Goal: Information Seeking & Learning: Learn about a topic

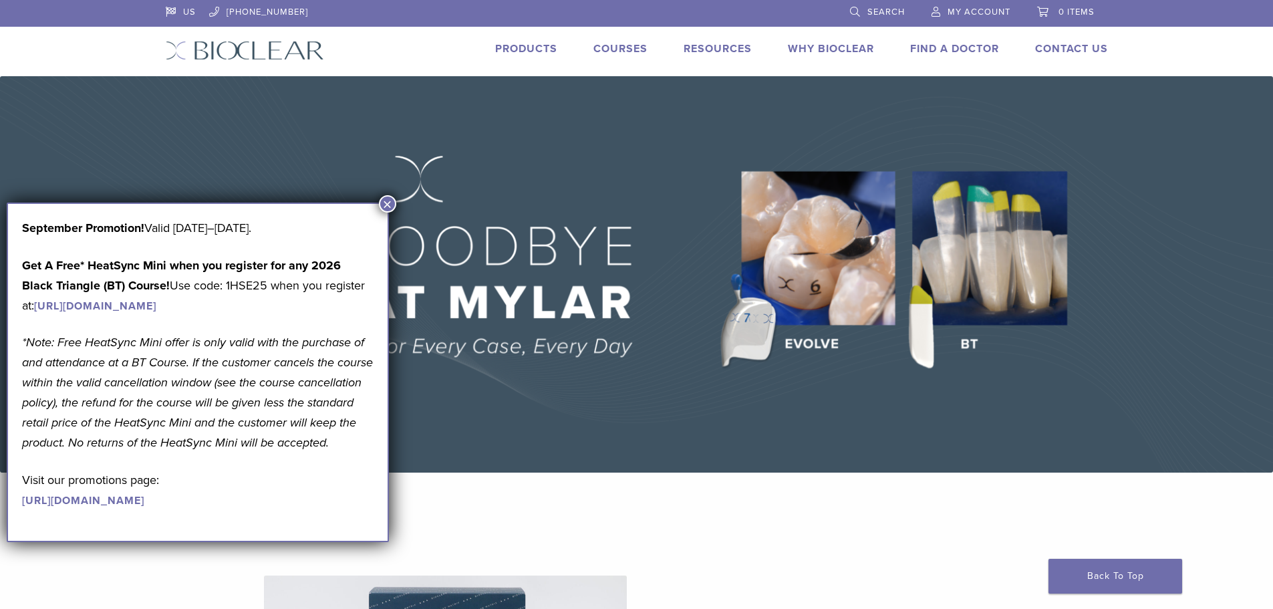
click at [386, 211] on button "×" at bounding box center [387, 203] width 17 height 17
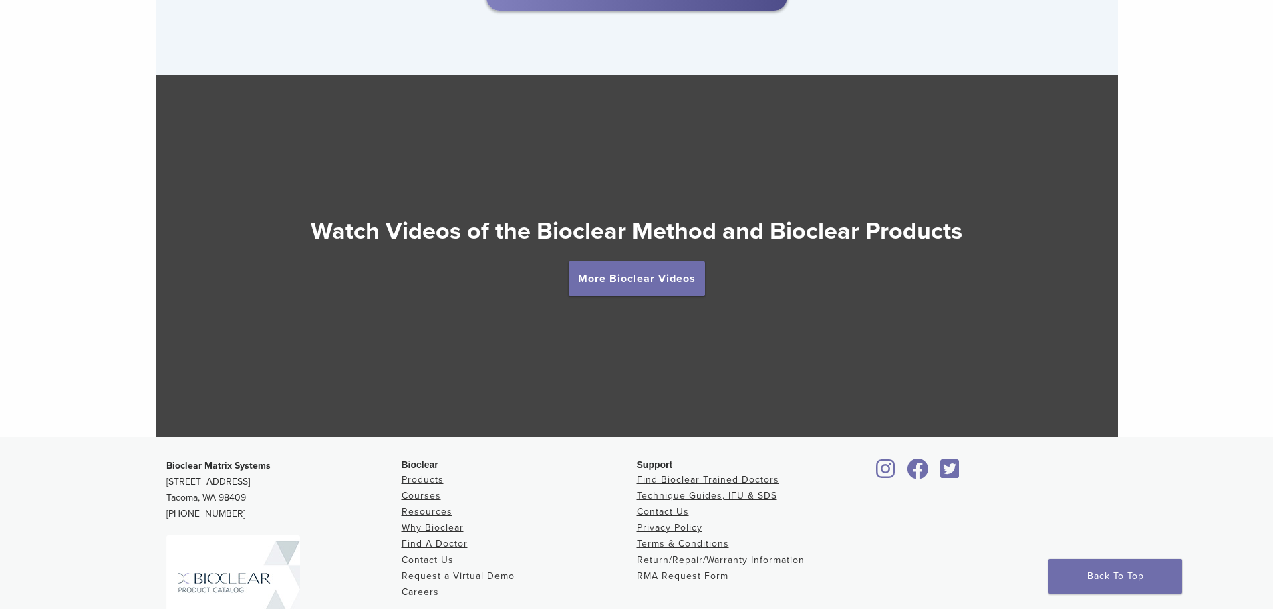
scroll to position [2318, 0]
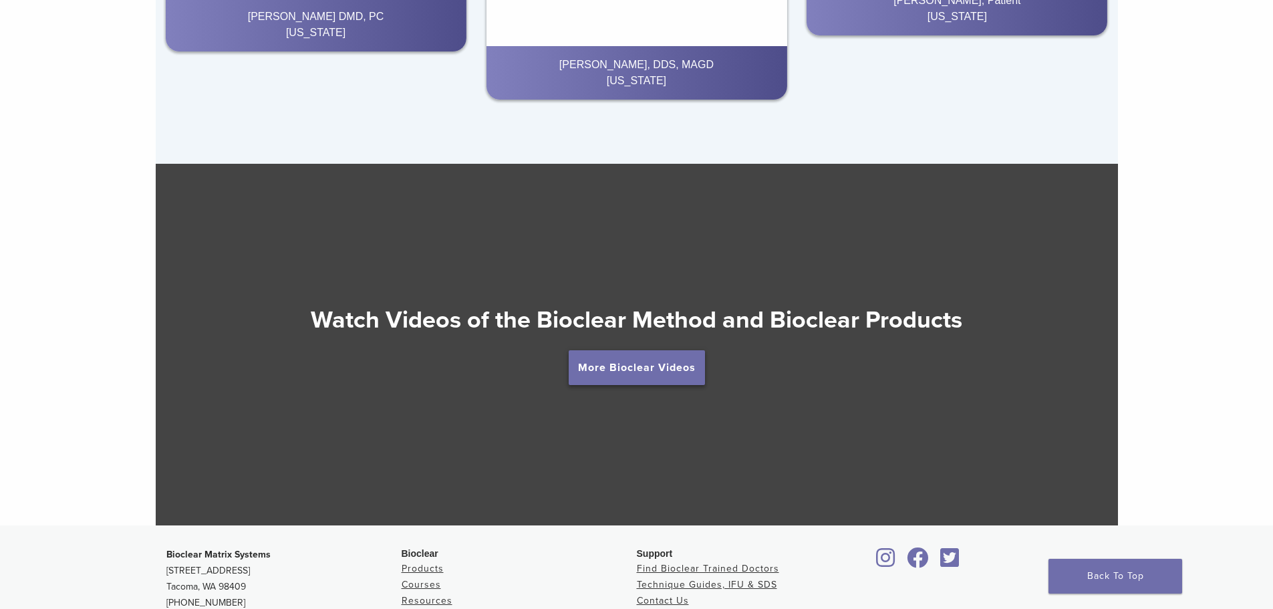
click at [670, 374] on link "More Bioclear Videos" at bounding box center [637, 367] width 136 height 35
click at [636, 361] on link "More Bioclear Videos" at bounding box center [637, 367] width 136 height 35
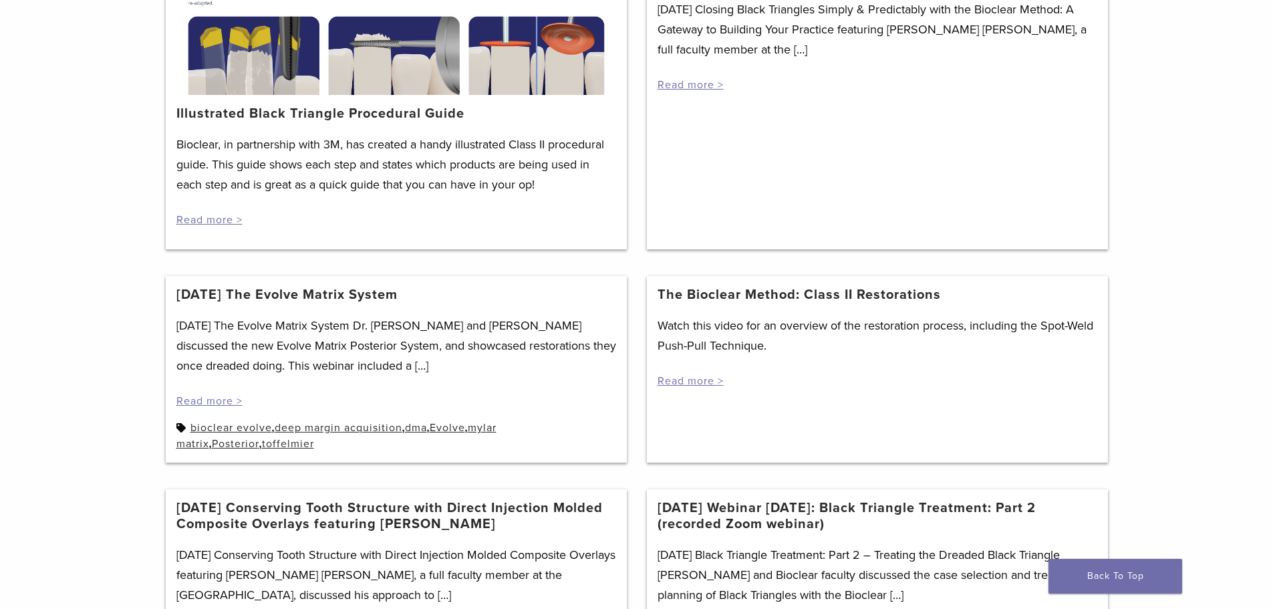
scroll to position [356, 0]
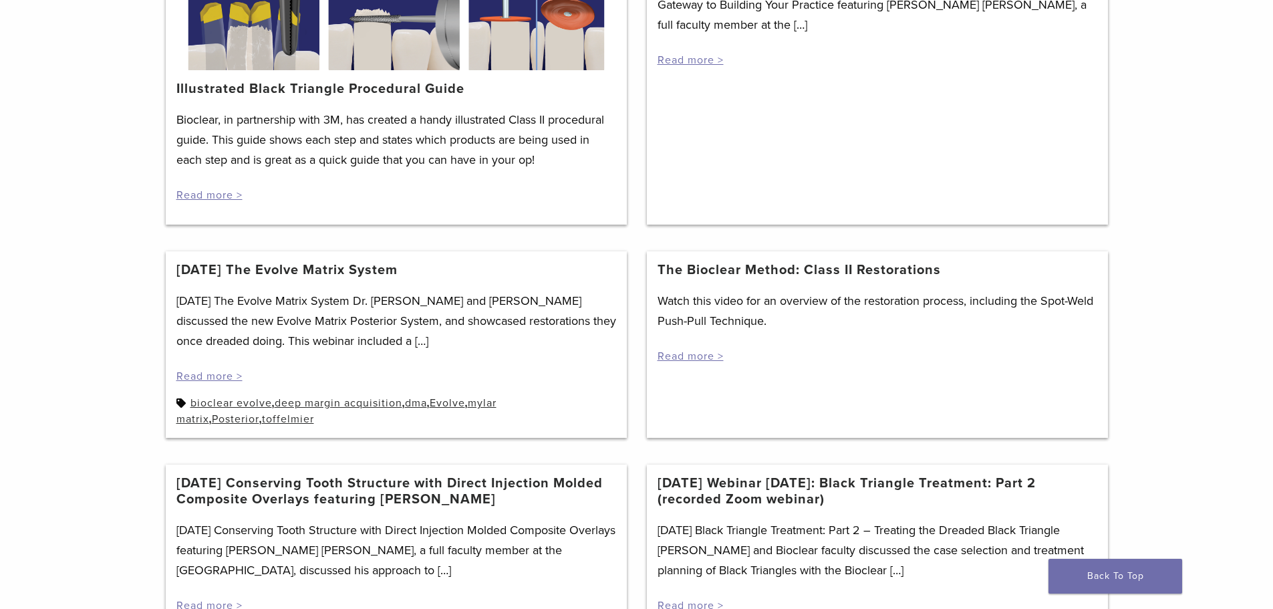
click at [751, 269] on link "The Bioclear Method: Class II Restorations" at bounding box center [799, 270] width 283 height 16
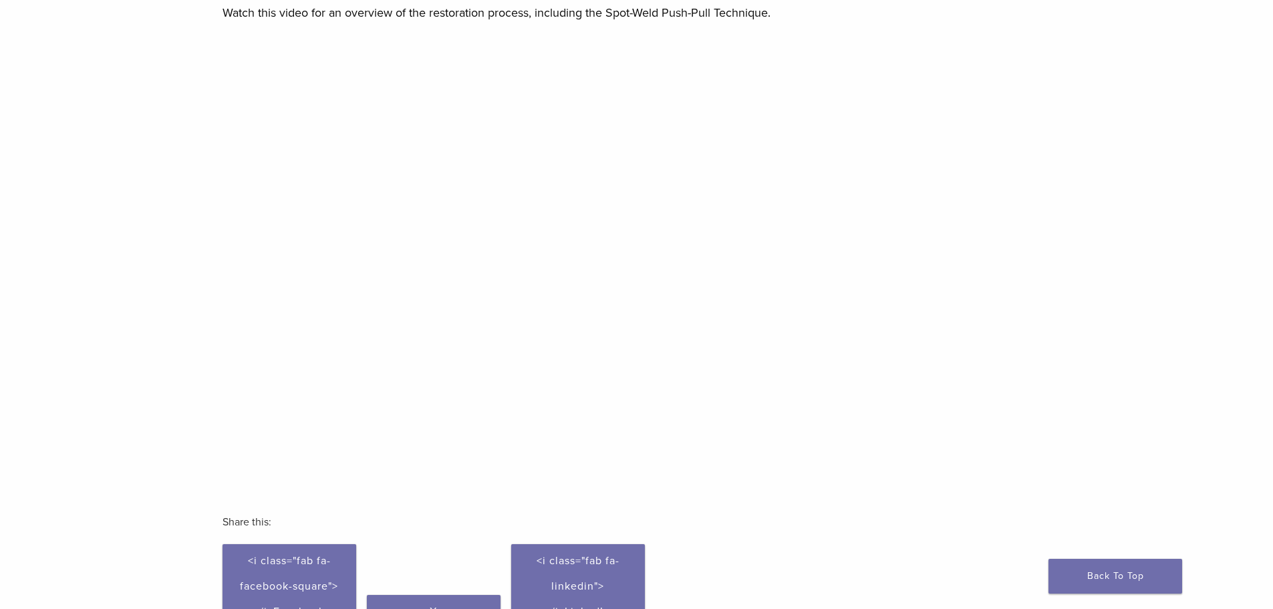
scroll to position [178, 0]
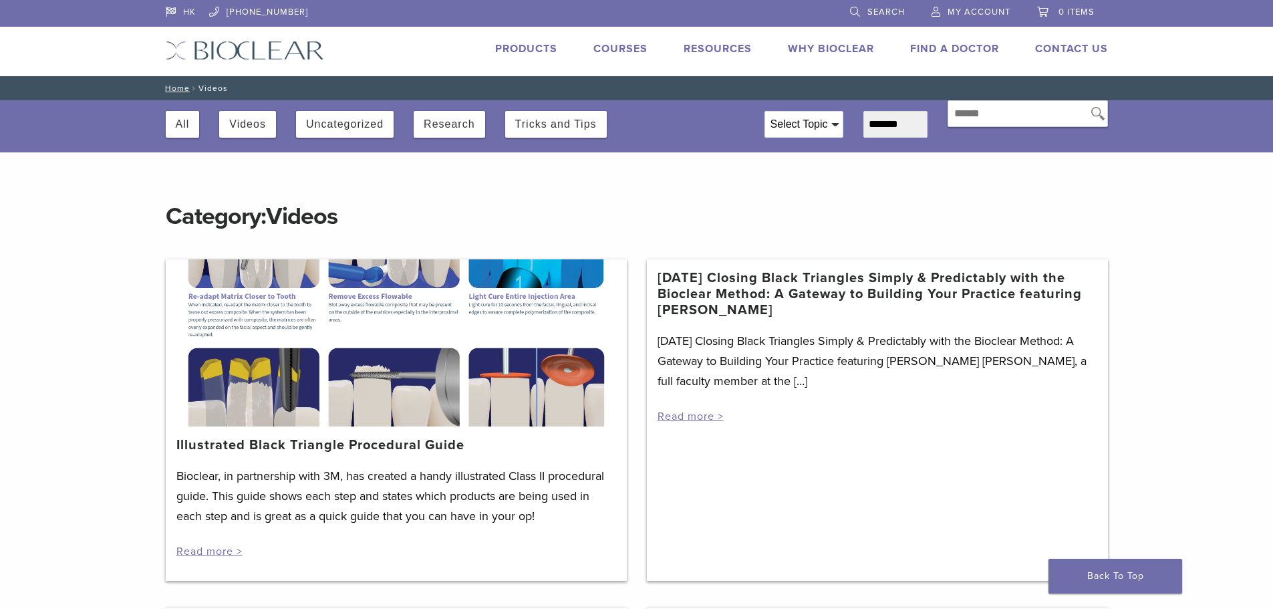
scroll to position [356, 0]
